Goal: Register for event/course

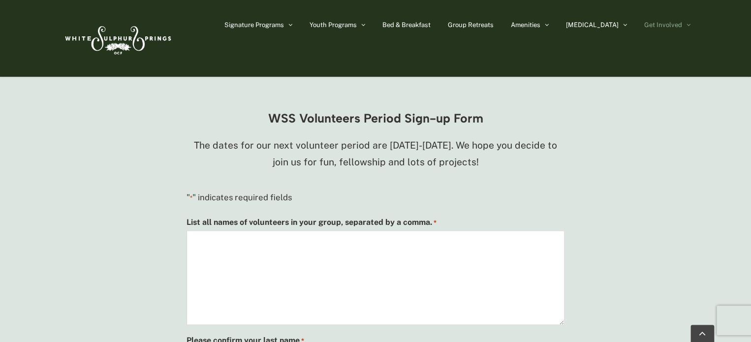
scroll to position [704, 0]
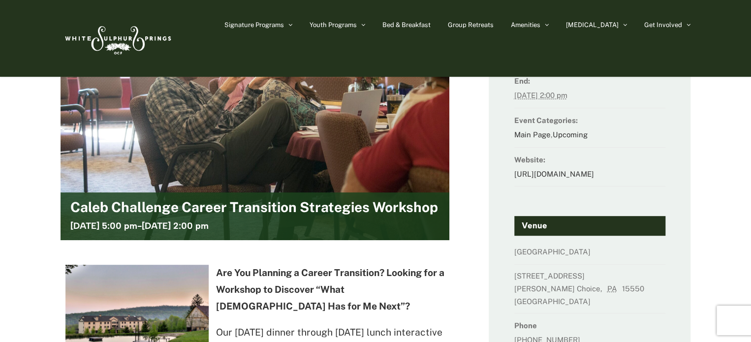
scroll to position [71, 0]
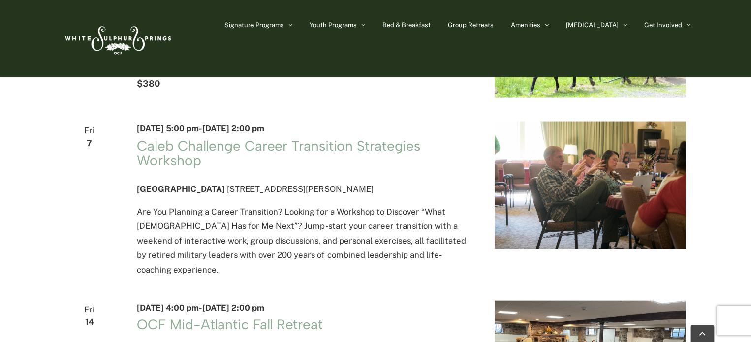
scroll to position [966, 0]
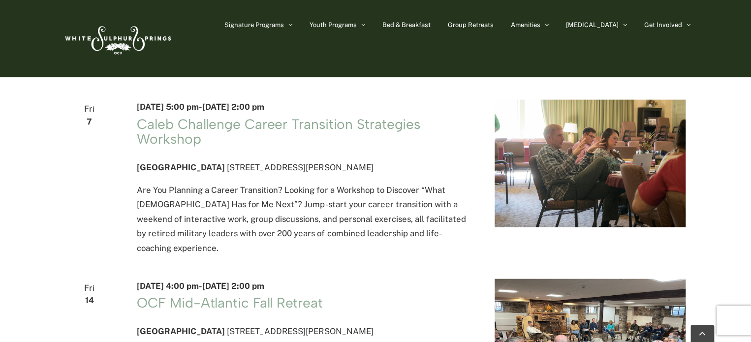
scroll to position [992, 0]
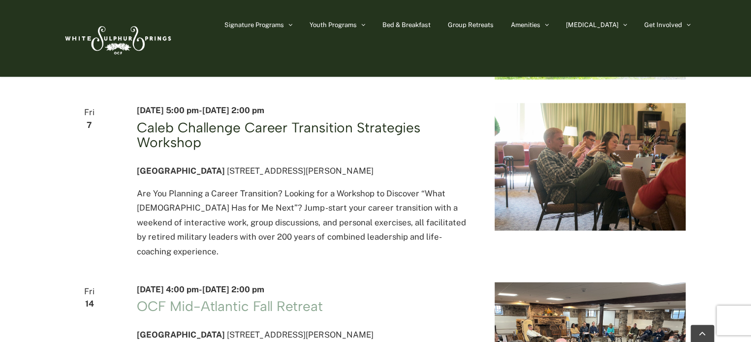
click at [262, 136] on link "Caleb Challenge Career Transition Strategies Workshop" at bounding box center [278, 134] width 283 height 31
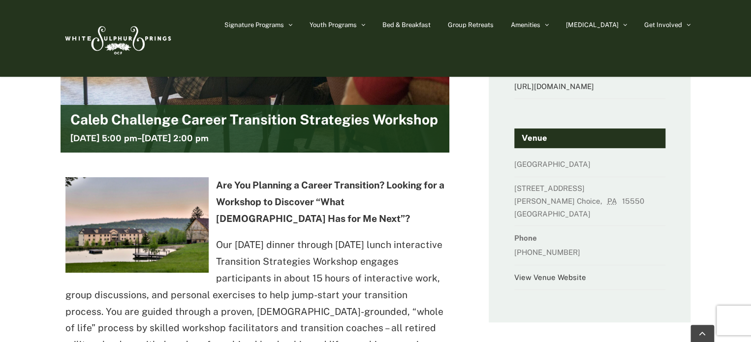
scroll to position [159, 0]
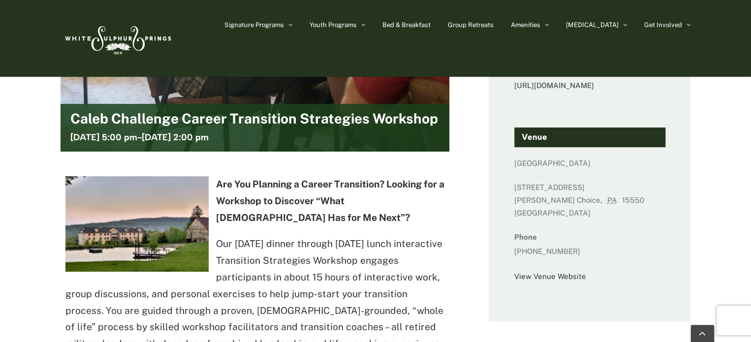
click at [549, 98] on dd "[URL][DOMAIN_NAME]" at bounding box center [589, 88] width 151 height 20
click at [549, 90] on link "[URL][DOMAIN_NAME]" at bounding box center [554, 85] width 80 height 8
